Goal: Task Accomplishment & Management: Use online tool/utility

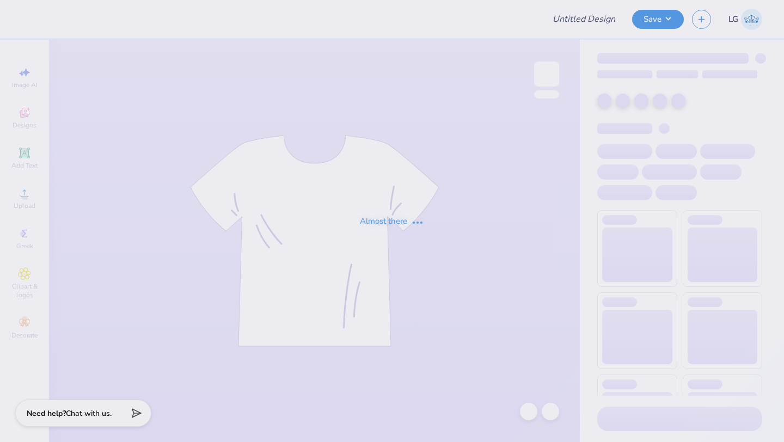
type input "[PERSON_NAME] : [GEOGRAPHIC_DATA]"
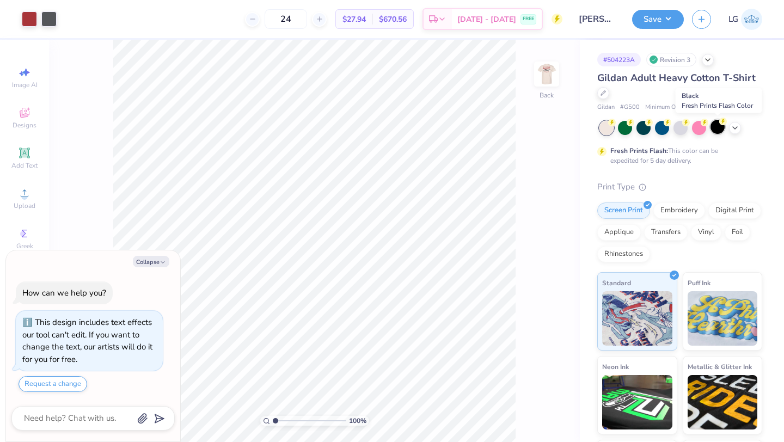
click at [716, 128] on div at bounding box center [718, 127] width 14 height 14
click at [549, 84] on img at bounding box center [547, 74] width 44 height 44
click at [651, 15] on button "Save" at bounding box center [658, 17] width 52 height 19
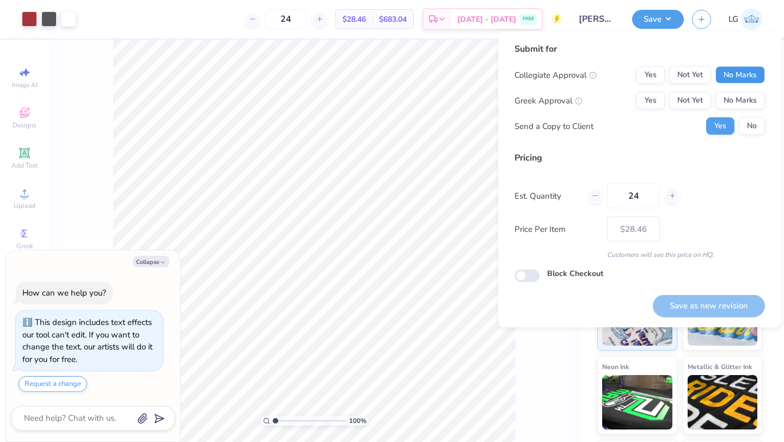
click at [743, 76] on button "No Marks" at bounding box center [741, 74] width 50 height 17
click at [741, 107] on button "No Marks" at bounding box center [741, 100] width 50 height 17
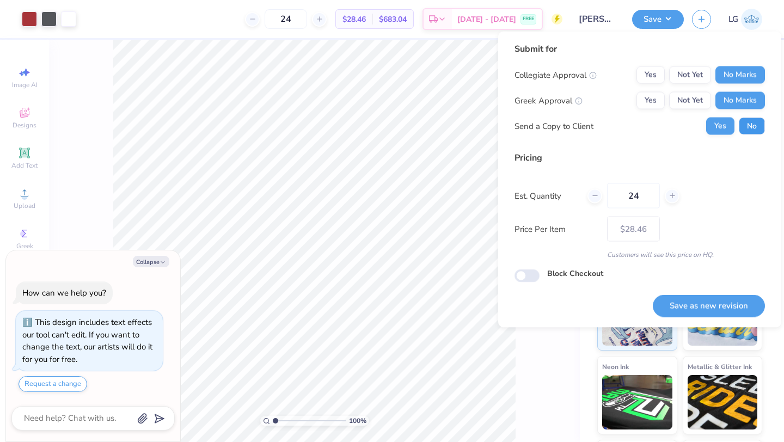
click at [747, 123] on button "No" at bounding box center [752, 126] width 26 height 17
type textarea "x"
click at [687, 311] on button "Save as new revision" at bounding box center [709, 306] width 112 height 22
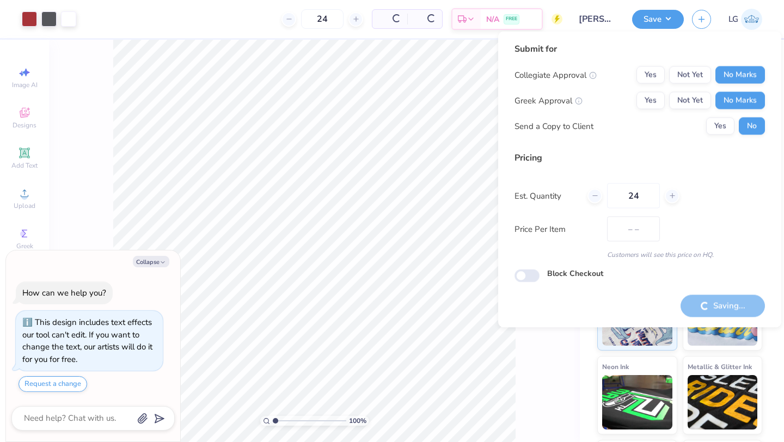
type input "$28.46"
type textarea "x"
